Goal: Task Accomplishment & Management: Manage account settings

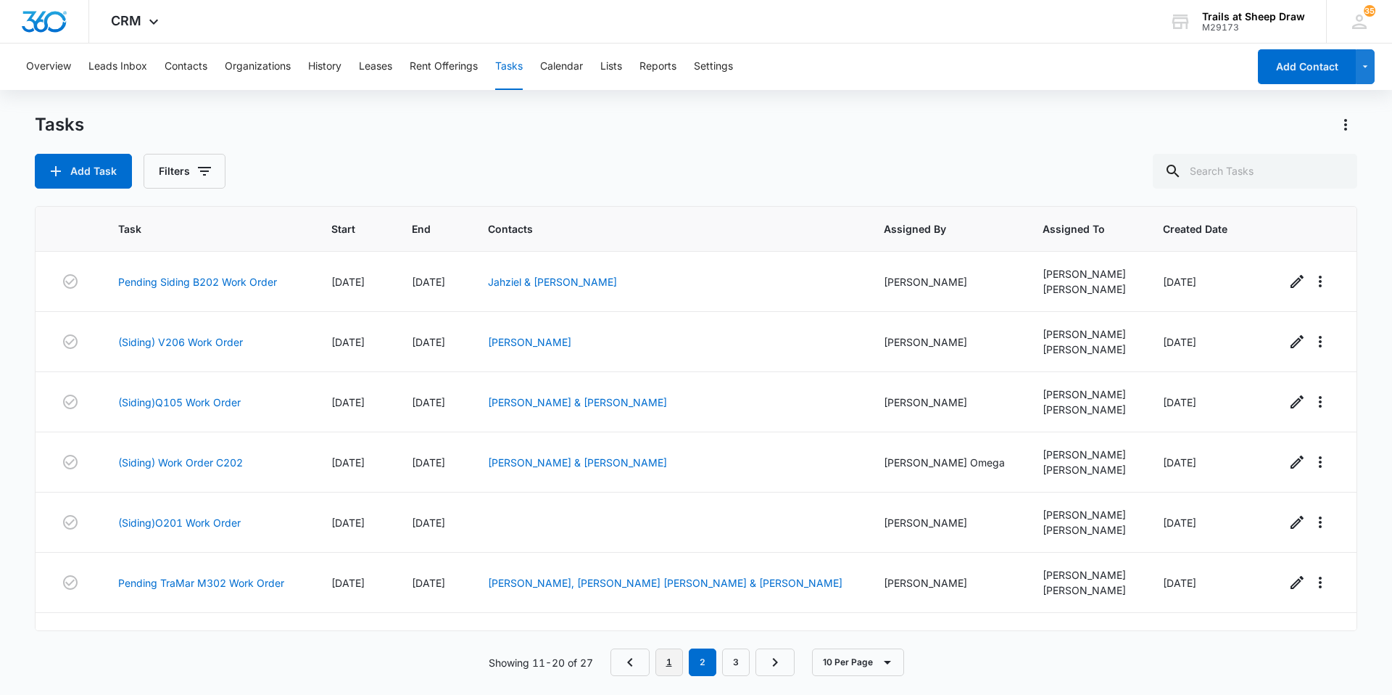
click at [677, 664] on link "1" at bounding box center [670, 662] width 28 height 28
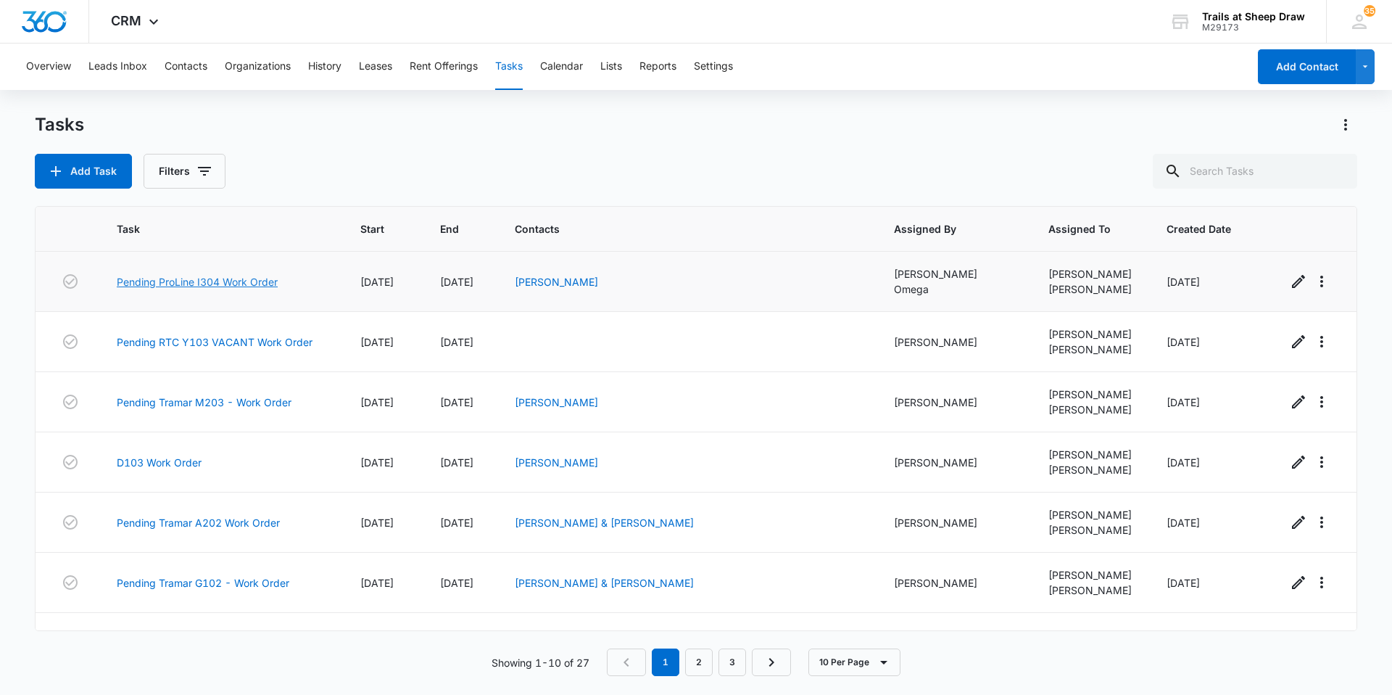
click at [262, 282] on link "Pending ProLine I304 Work Order" at bounding box center [197, 281] width 161 height 15
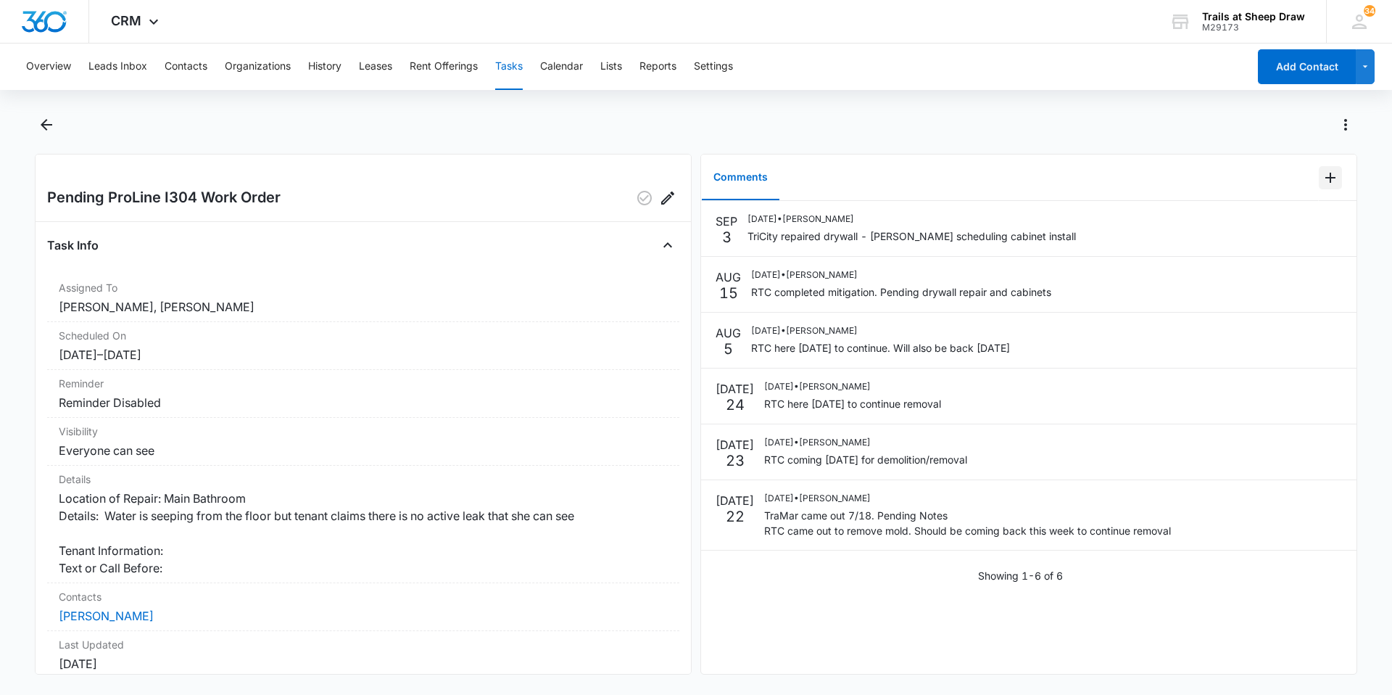
click at [1327, 178] on icon "Add Comment" at bounding box center [1330, 177] width 17 height 17
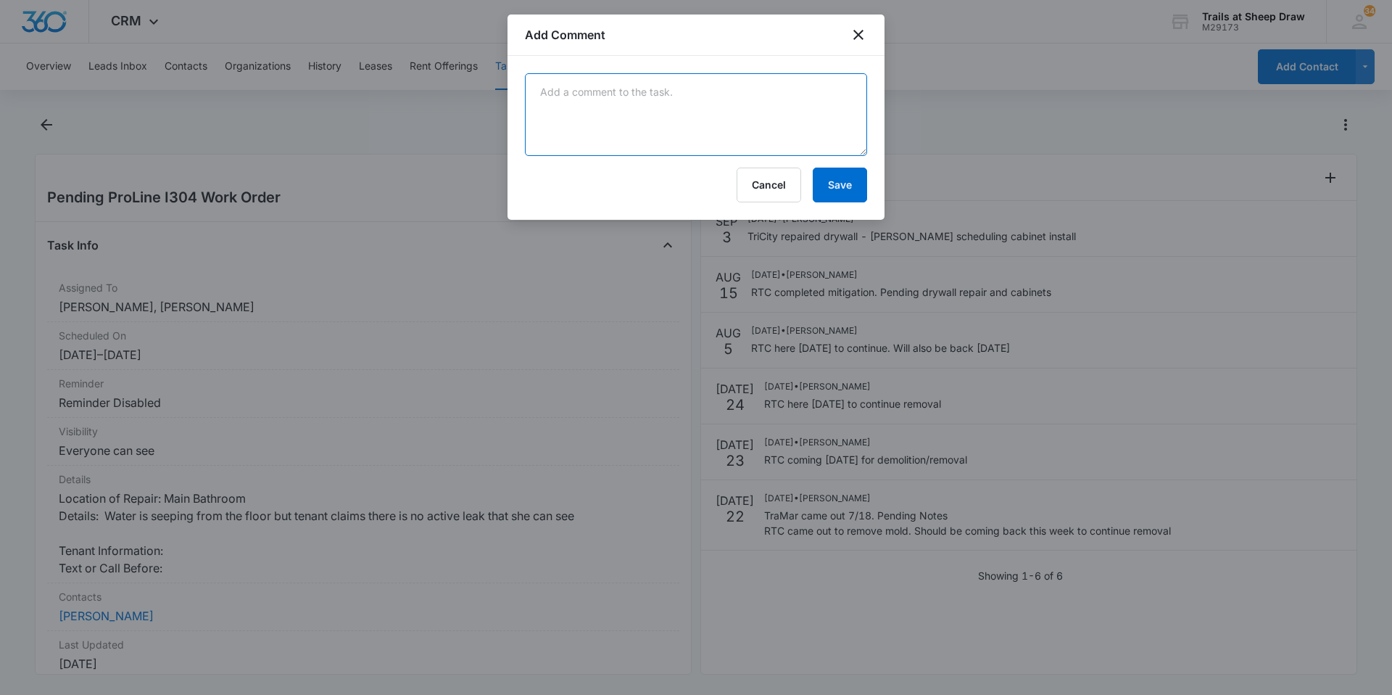
click at [657, 125] on textarea at bounding box center [696, 114] width 342 height 83
type textarea "Cabinets installed 9/5"
click at [847, 191] on button "Save" at bounding box center [840, 185] width 54 height 35
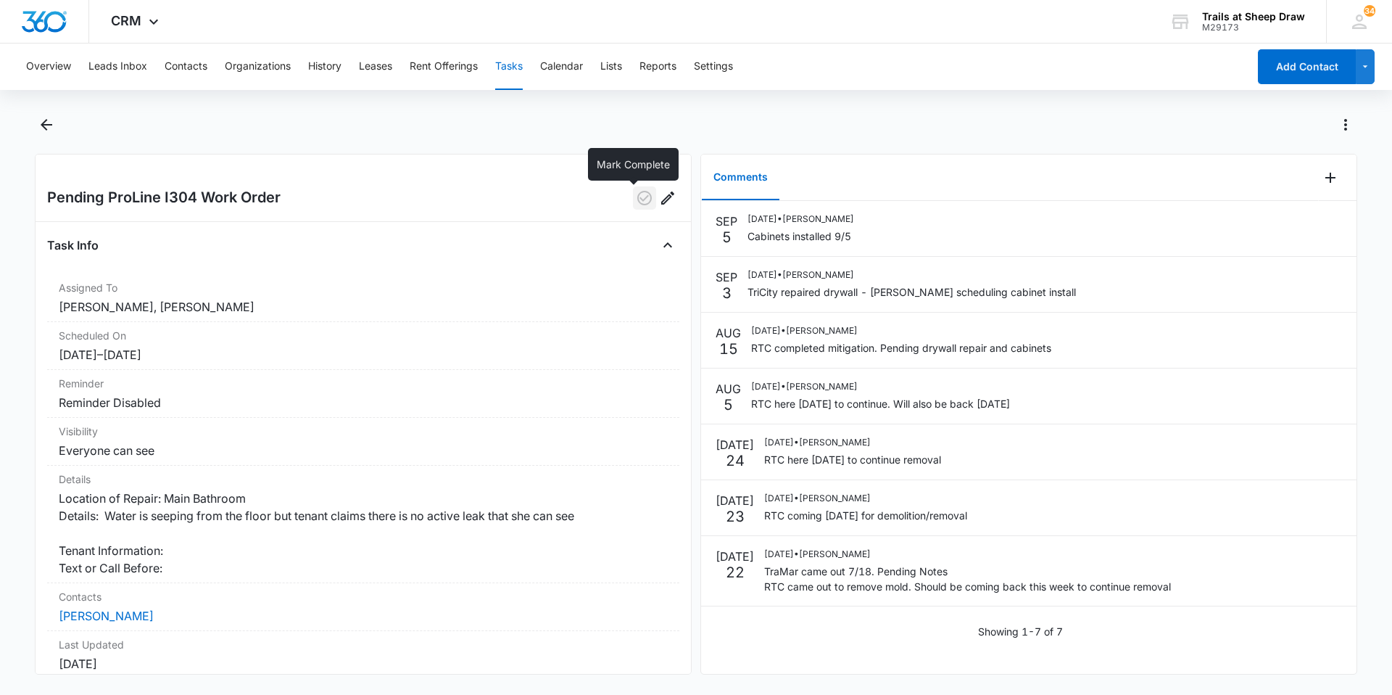
click at [637, 201] on icon "button" at bounding box center [644, 198] width 15 height 15
click at [521, 72] on button "Tasks" at bounding box center [509, 67] width 28 height 46
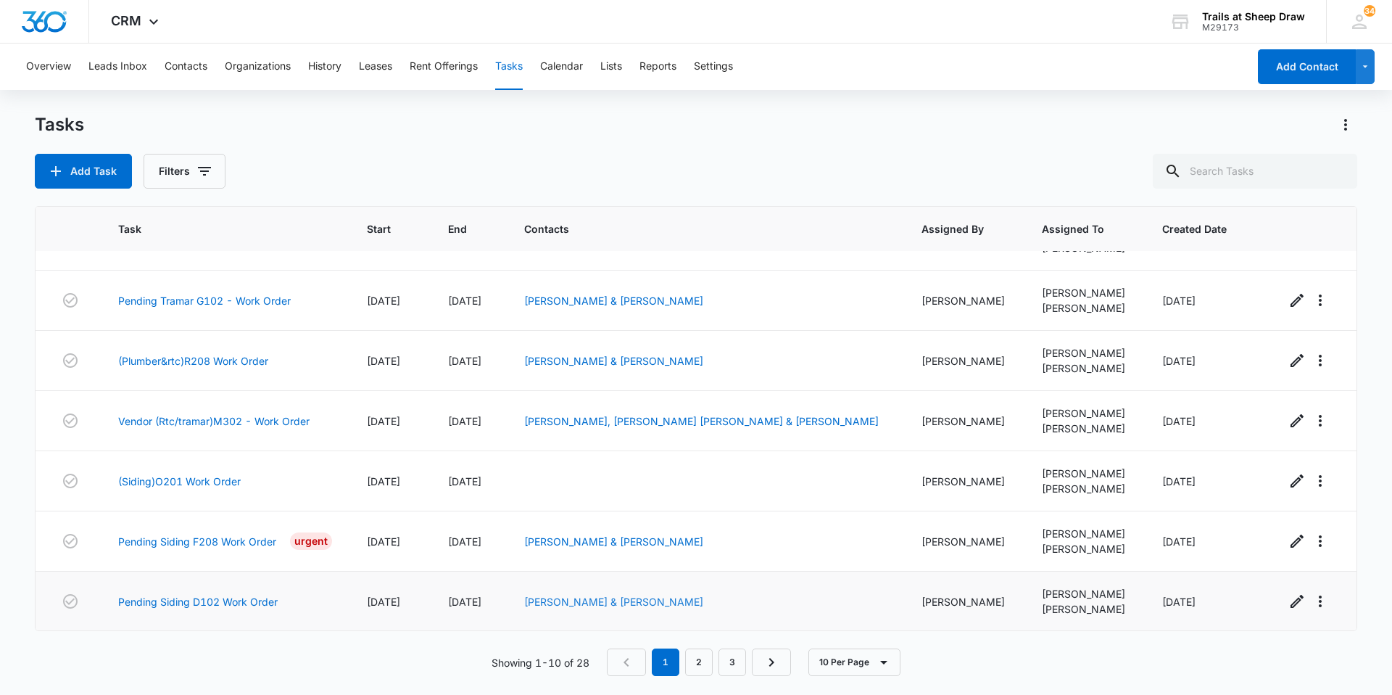
scroll to position [223, 0]
click at [706, 658] on link "2" at bounding box center [699, 662] width 28 height 28
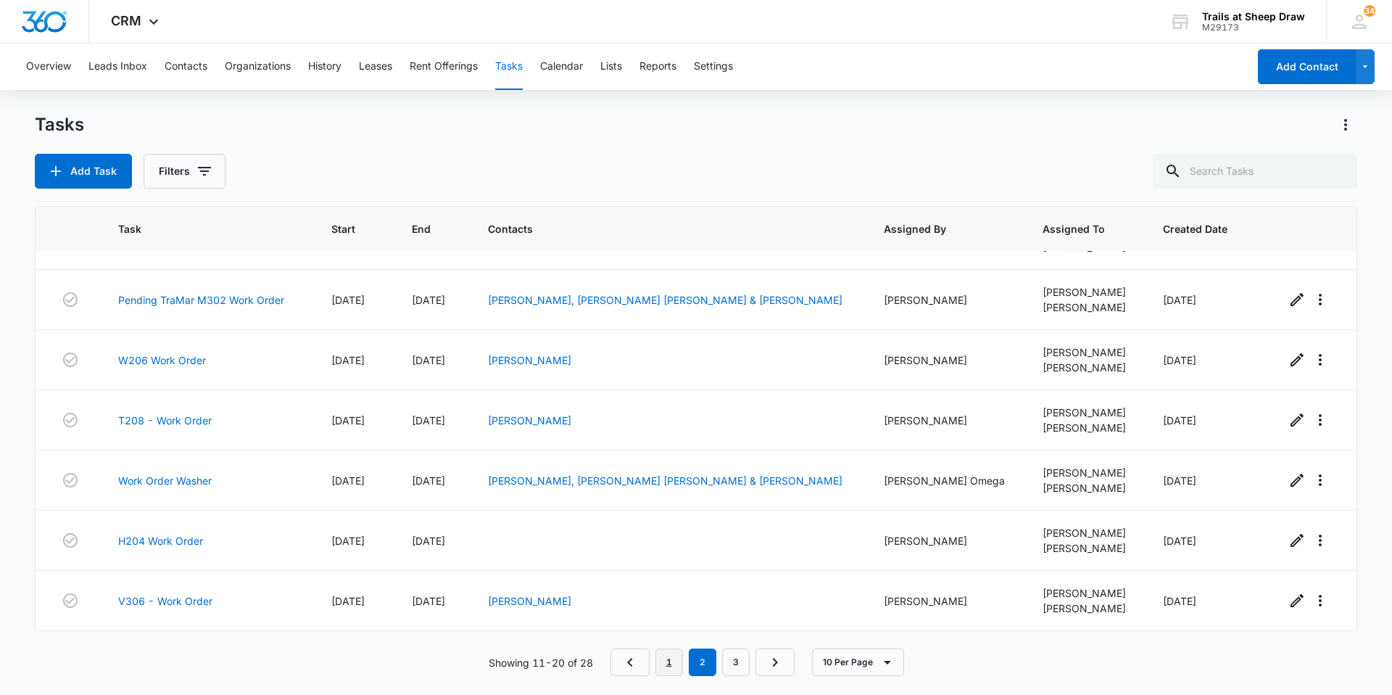
click at [674, 657] on link "1" at bounding box center [670, 662] width 28 height 28
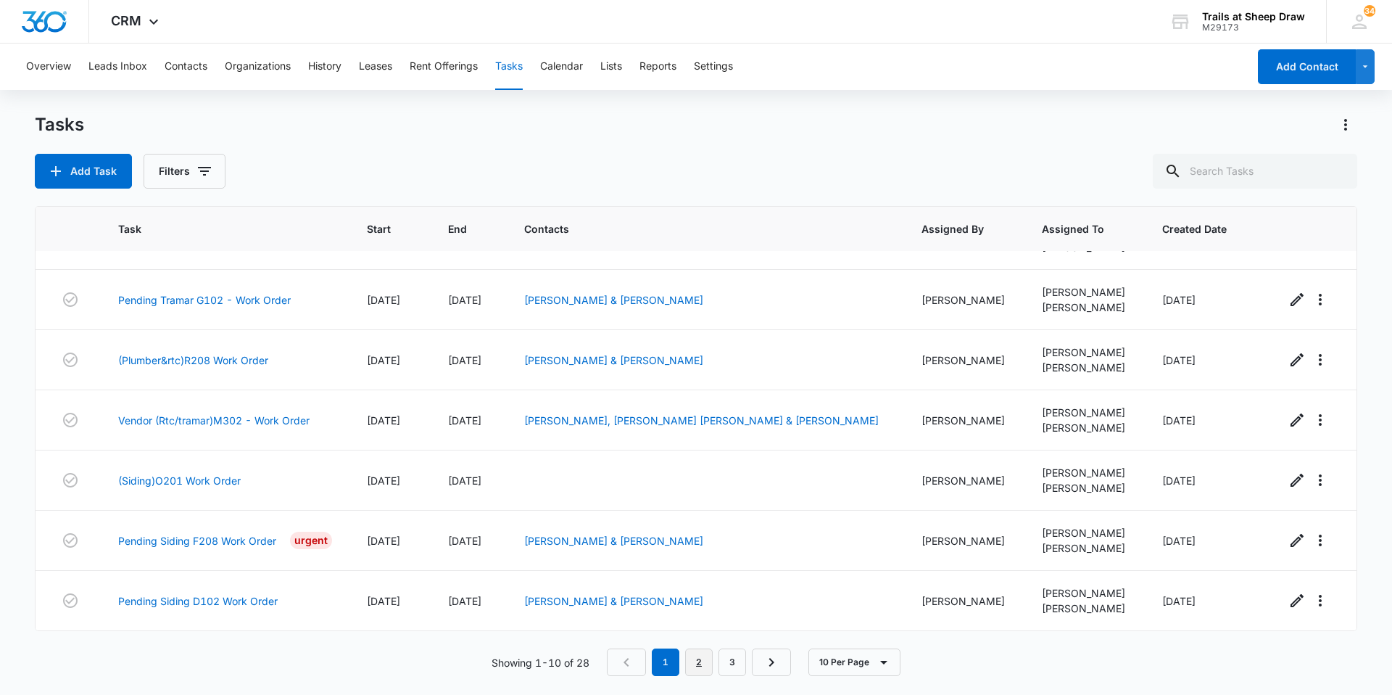
click at [706, 666] on link "2" at bounding box center [699, 662] width 28 height 28
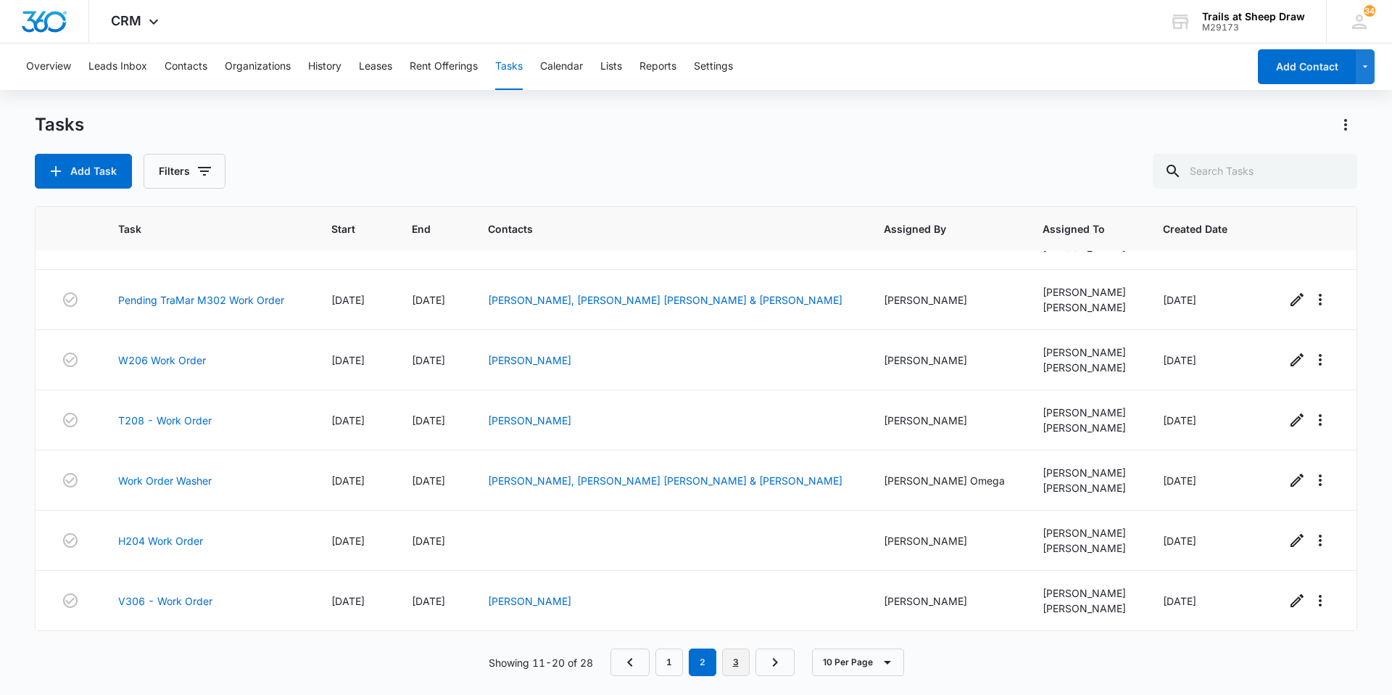
click at [740, 663] on link "3" at bounding box center [736, 662] width 28 height 28
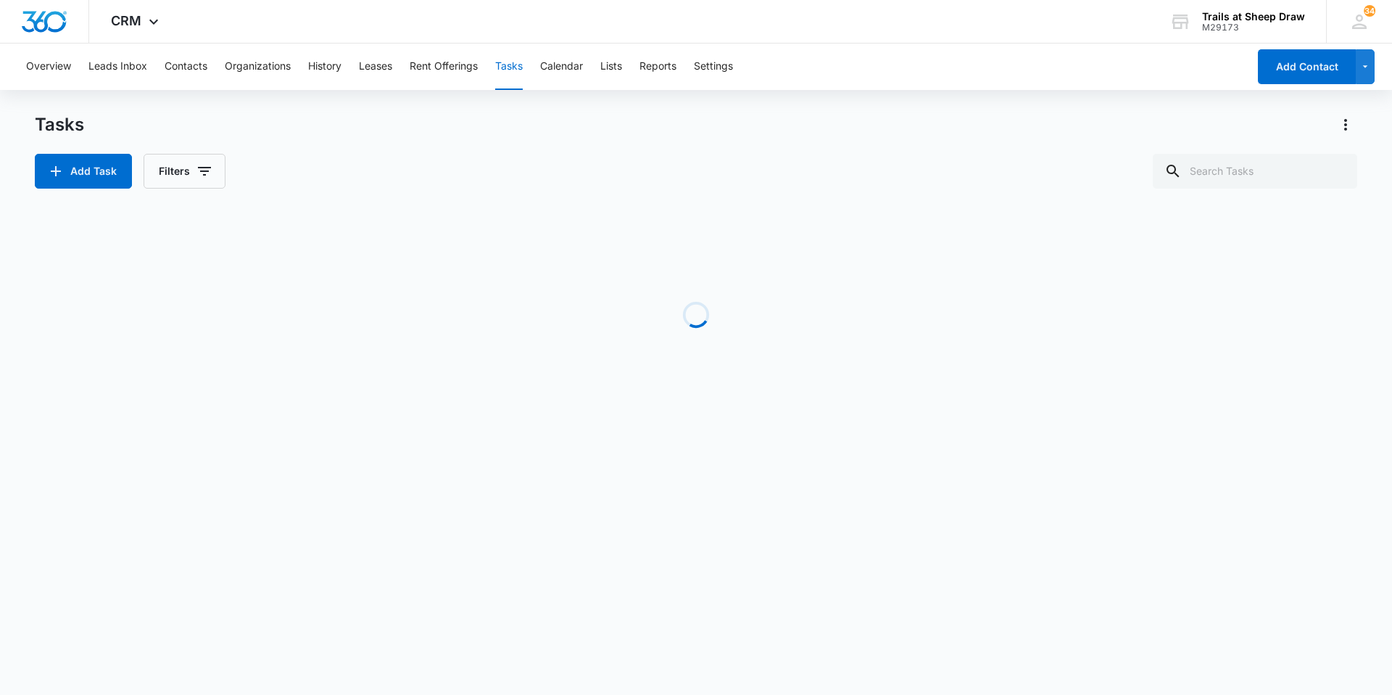
scroll to position [117, 0]
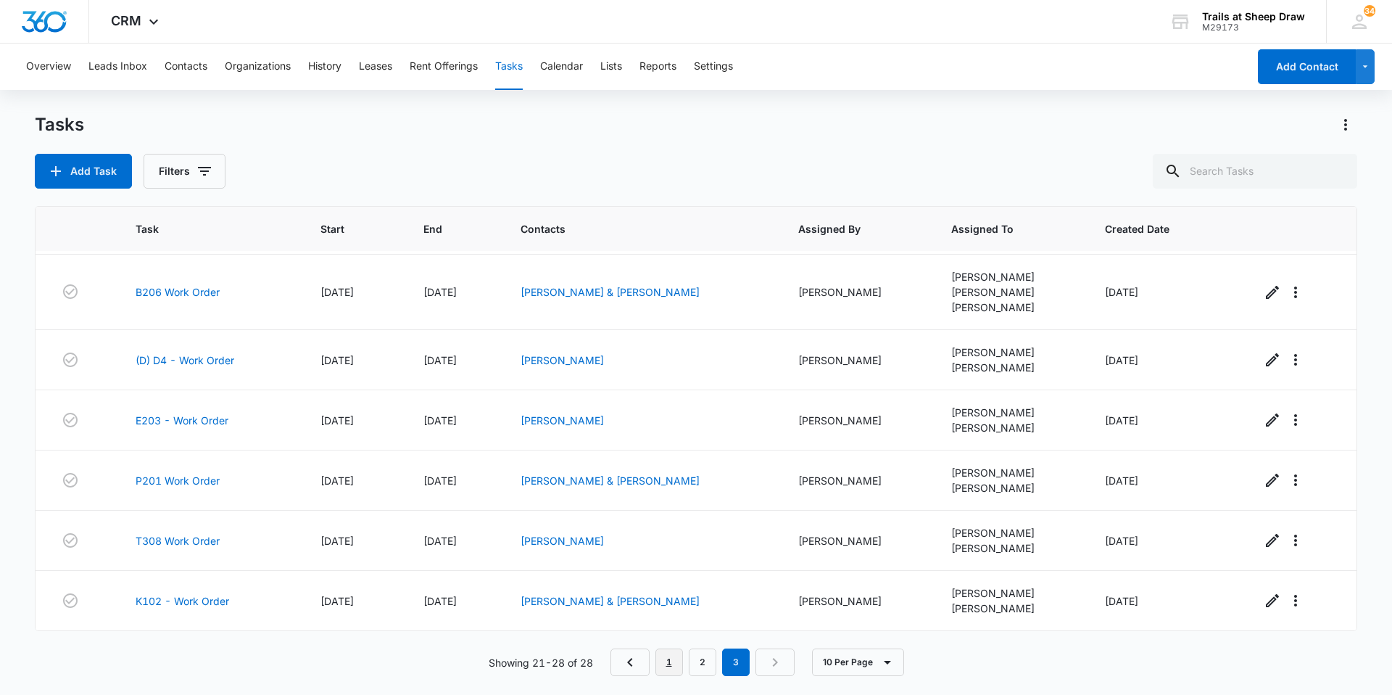
click at [679, 662] on link "1" at bounding box center [670, 662] width 28 height 28
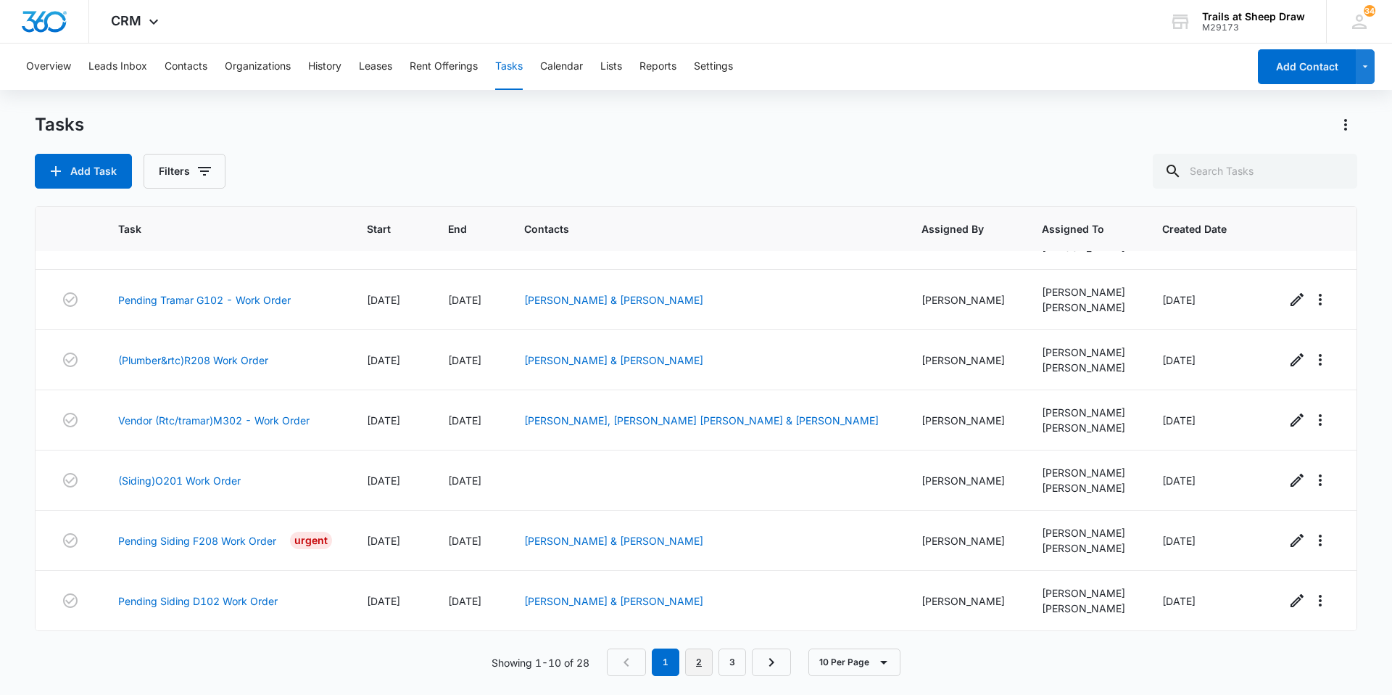
click at [702, 662] on link "2" at bounding box center [699, 662] width 28 height 28
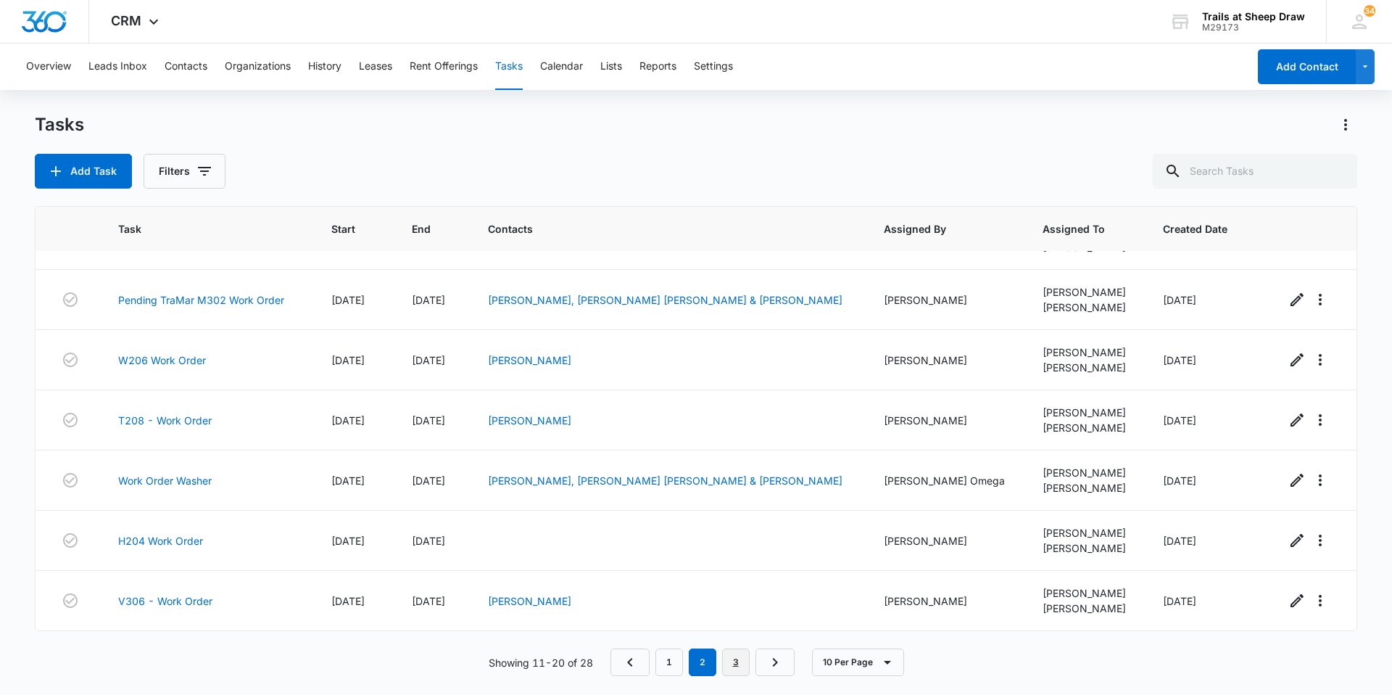
click at [743, 666] on link "3" at bounding box center [736, 662] width 28 height 28
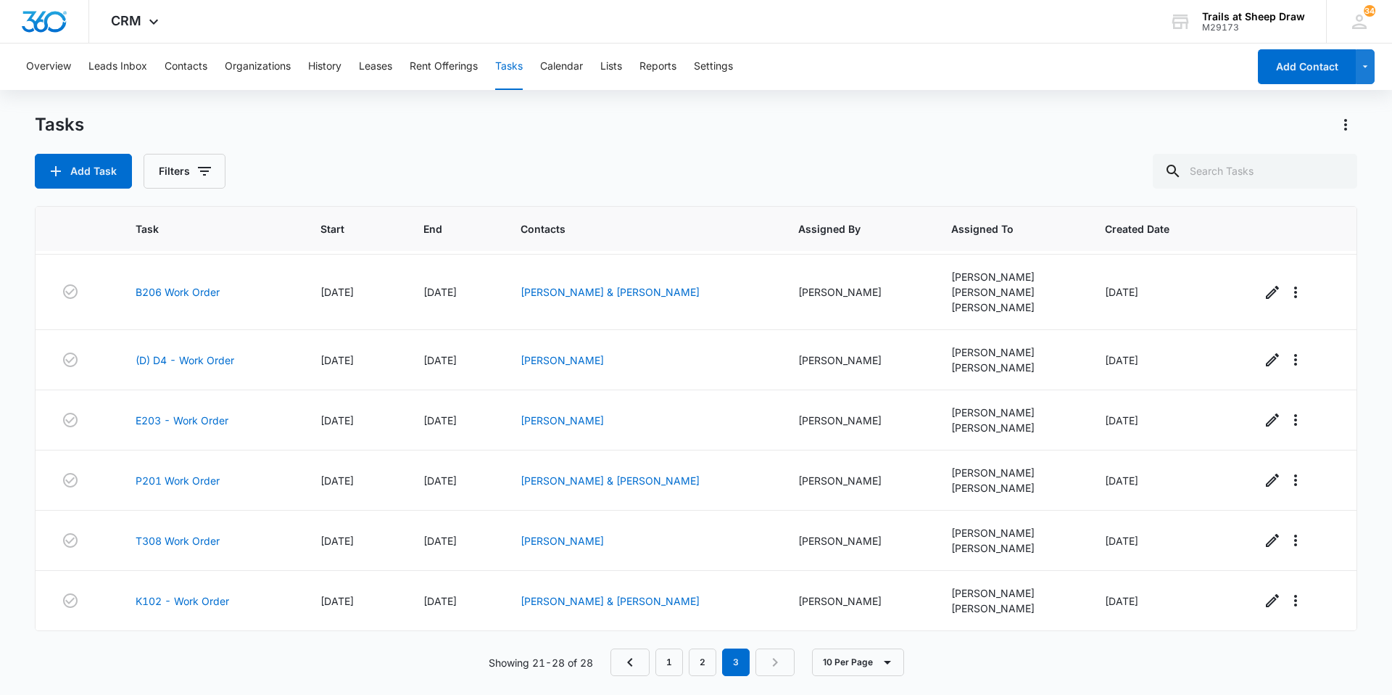
scroll to position [117, 0]
click at [681, 669] on link "1" at bounding box center [670, 662] width 28 height 28
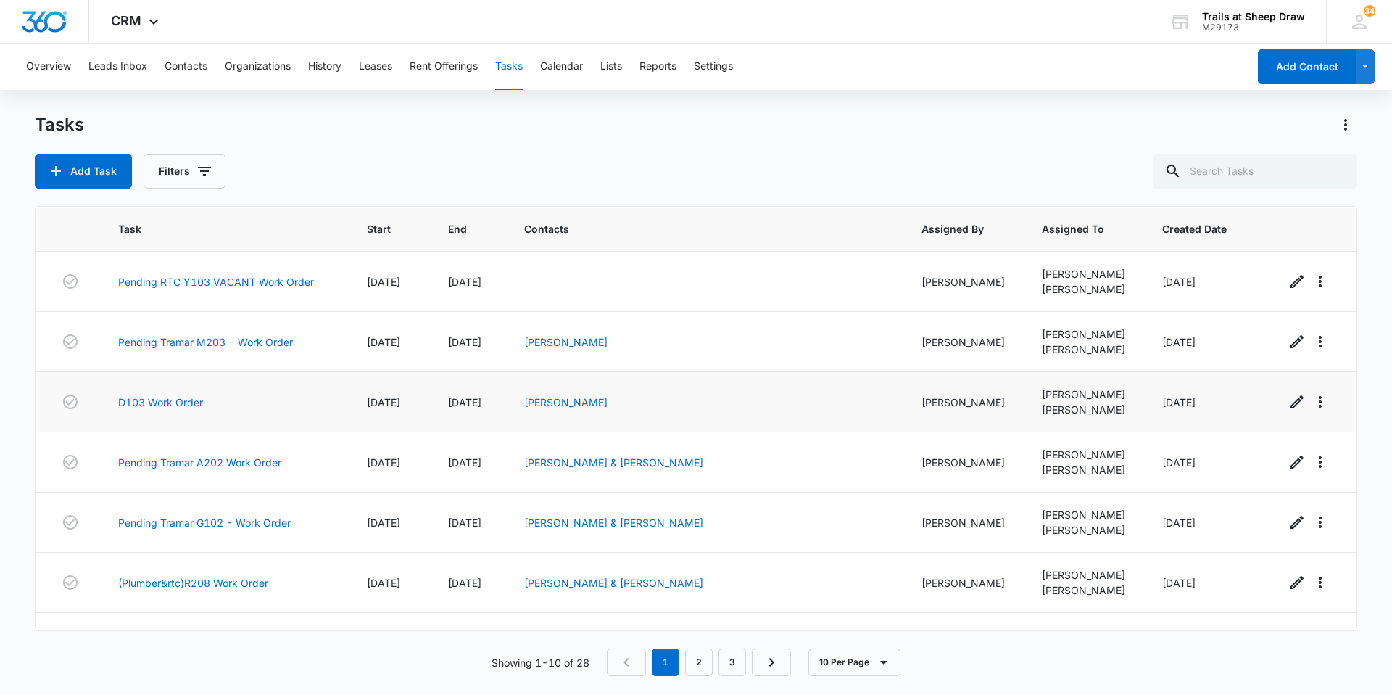
scroll to position [223, 0]
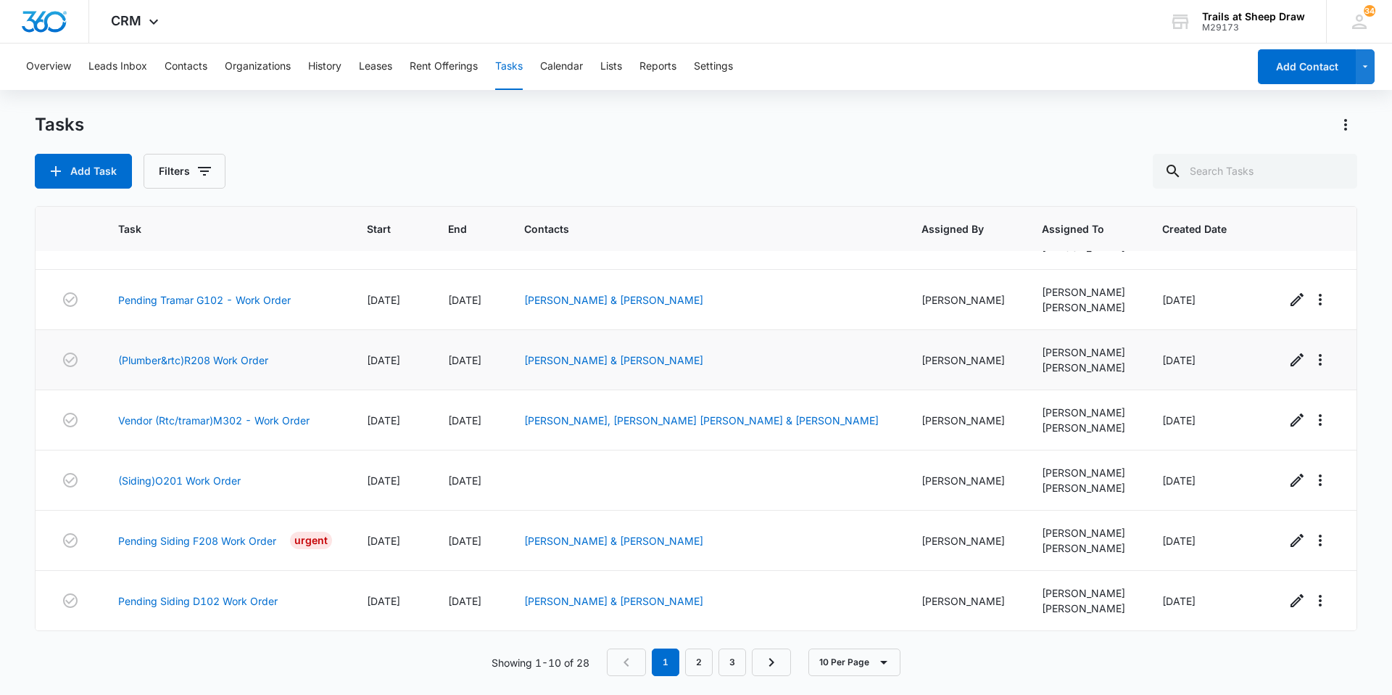
click at [761, 384] on td "[PERSON_NAME] & [PERSON_NAME]" at bounding box center [705, 360] width 397 height 60
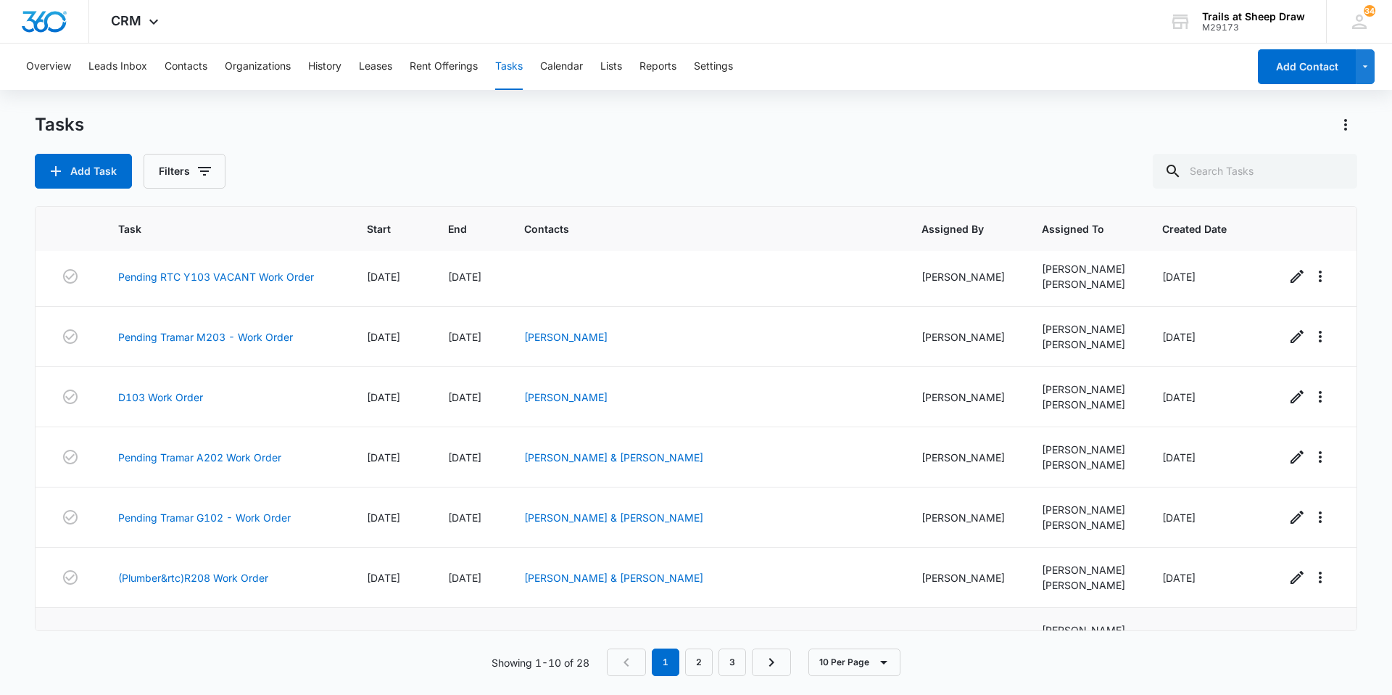
scroll to position [0, 0]
